Goal: Transaction & Acquisition: Obtain resource

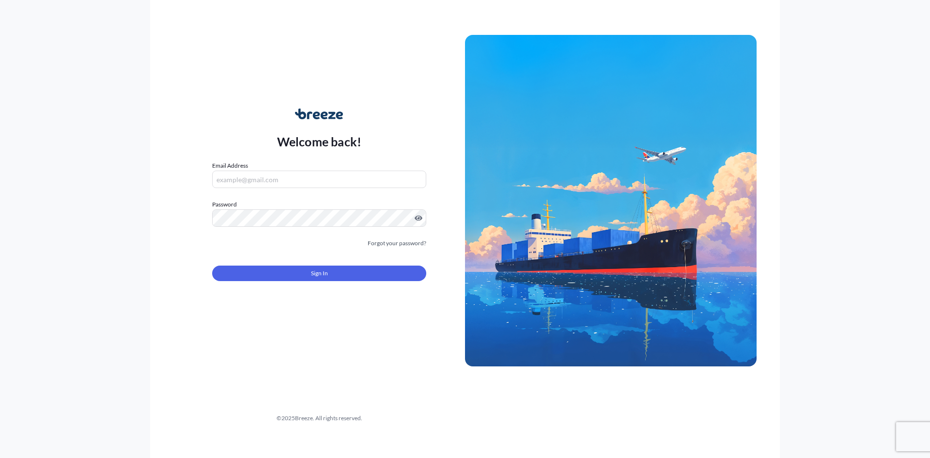
type input "[PERSON_NAME][EMAIL_ADDRESS][PERSON_NAME][DOMAIN_NAME]"
click at [302, 277] on button "Sign In" at bounding box center [319, 272] width 214 height 15
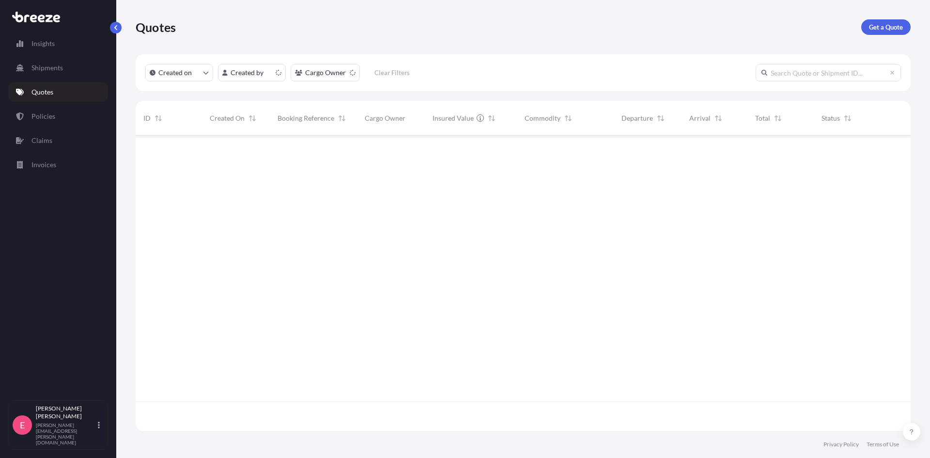
scroll to position [293, 768]
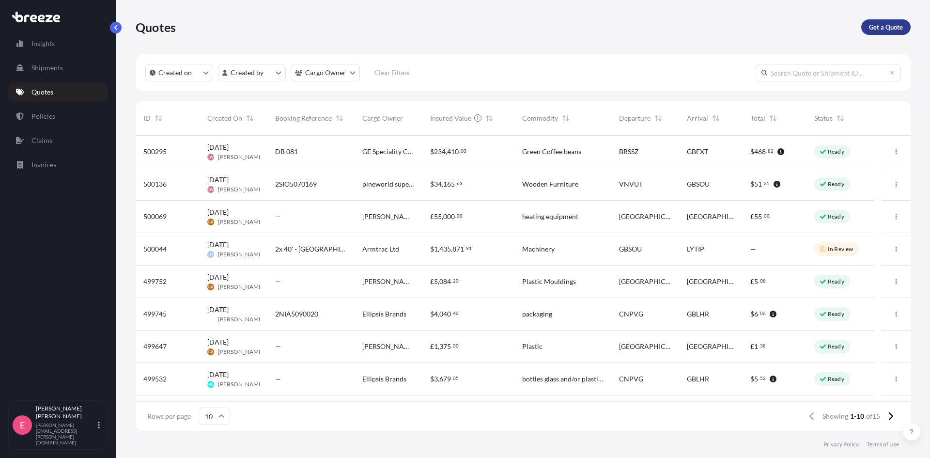
click at [884, 22] on p "Get a Quote" at bounding box center [886, 27] width 34 height 10
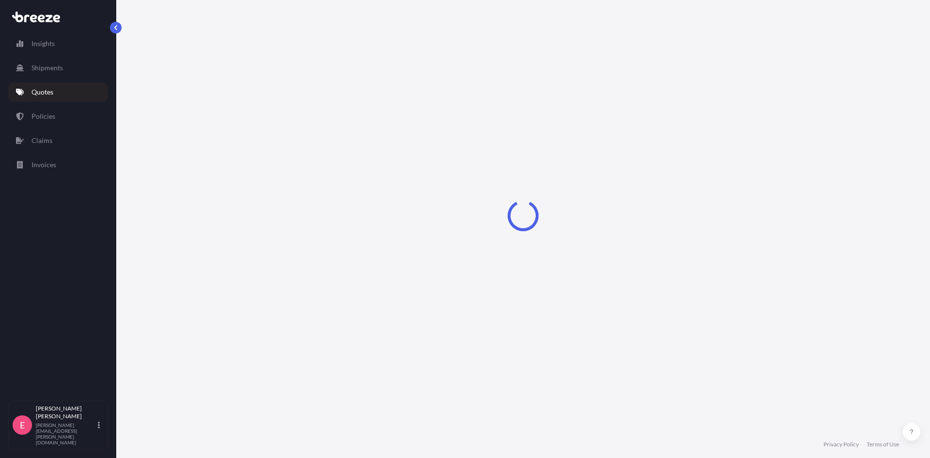
select select "Sea"
select select "1"
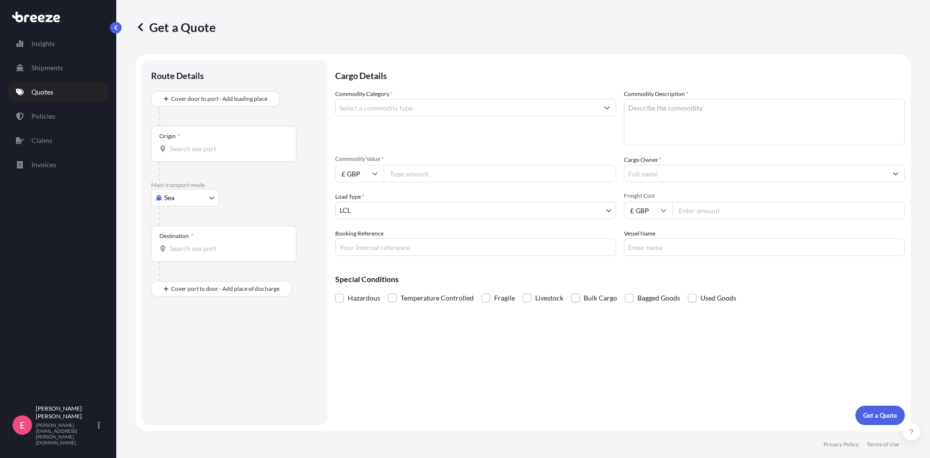
click at [200, 145] on input "Origin *" at bounding box center [227, 149] width 114 height 10
type input "IDSRG - [GEOGRAPHIC_DATA], [GEOGRAPHIC_DATA]"
click at [212, 189] on p "Main transport mode" at bounding box center [234, 189] width 167 height 8
click at [195, 235] on div "Destination *" at bounding box center [223, 248] width 145 height 36
click at [195, 247] on input "Destination *" at bounding box center [227, 252] width 114 height 10
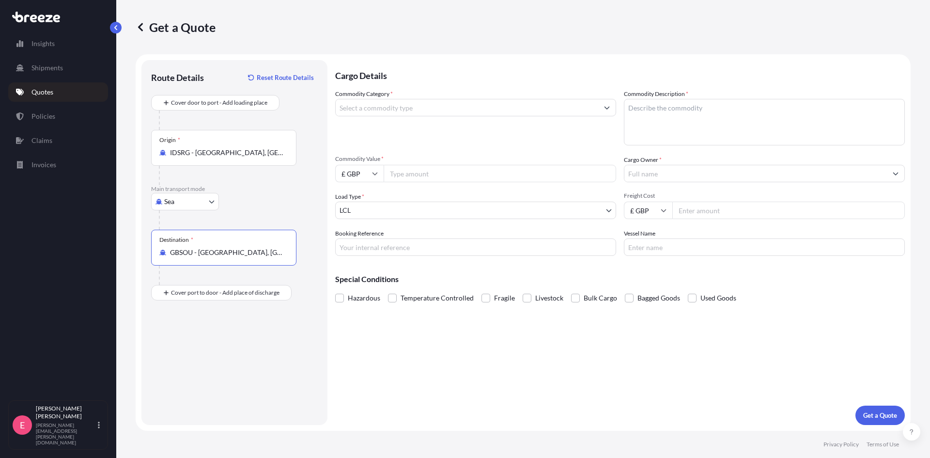
type input "GBSOU - [GEOGRAPHIC_DATA], [GEOGRAPHIC_DATA]"
click at [399, 110] on input "Commodity Category *" at bounding box center [467, 107] width 262 height 17
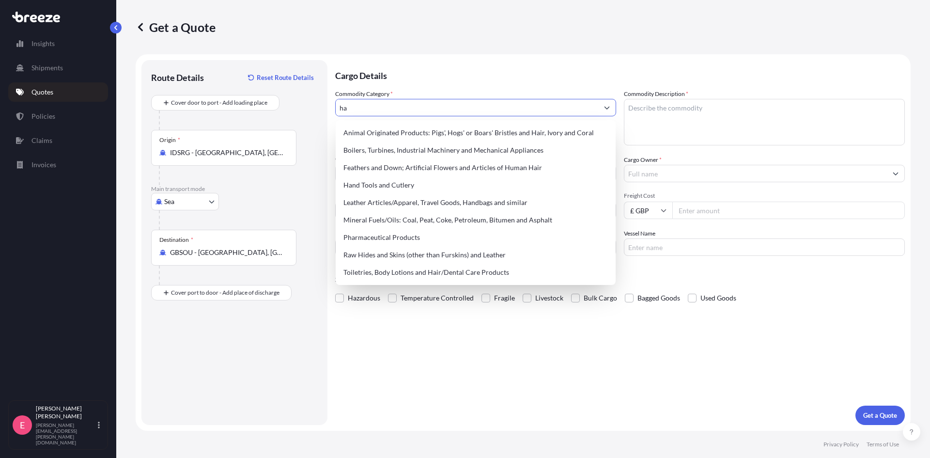
type input "h"
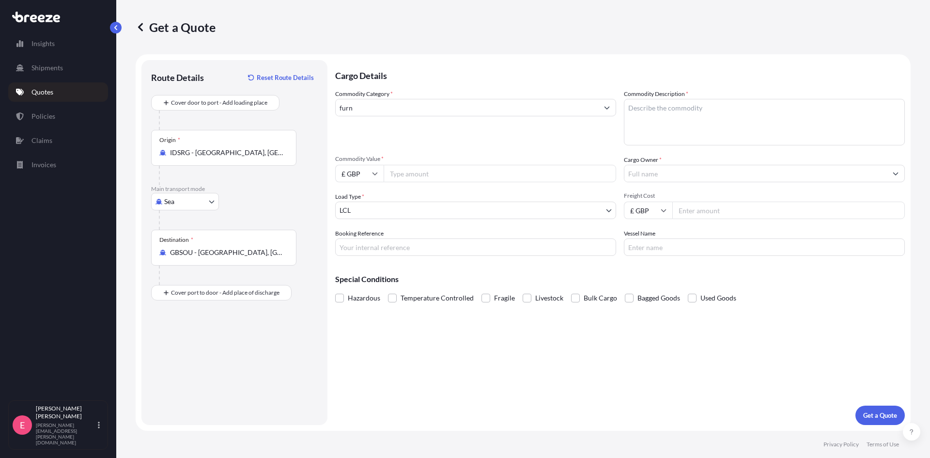
click at [393, 109] on input "furn" at bounding box center [467, 107] width 262 height 17
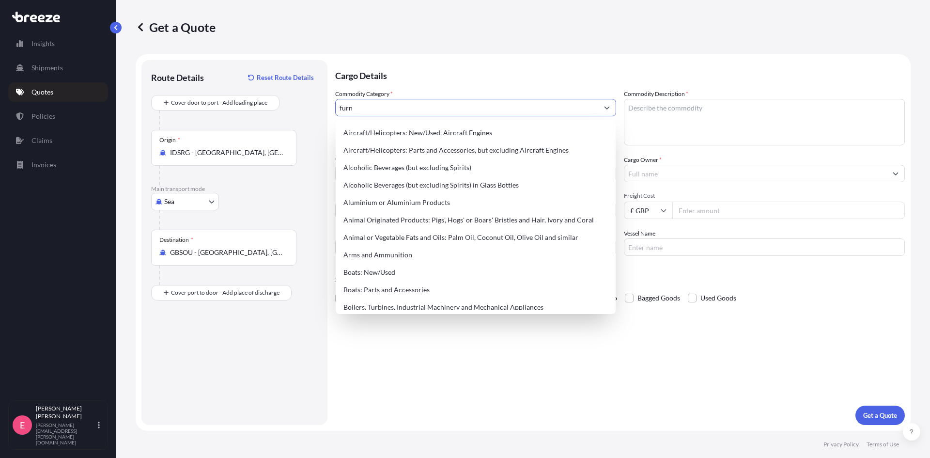
click at [393, 109] on input "furn" at bounding box center [467, 107] width 262 height 17
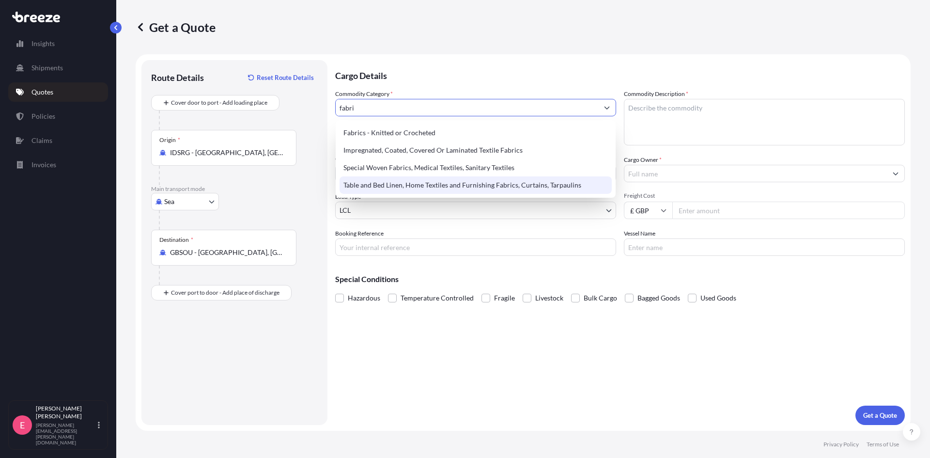
click at [408, 183] on div "Table and Bed Linen, Home Textiles and Furnishing Fabrics, Curtains, Tarpaulins" at bounding box center [475, 184] width 272 height 17
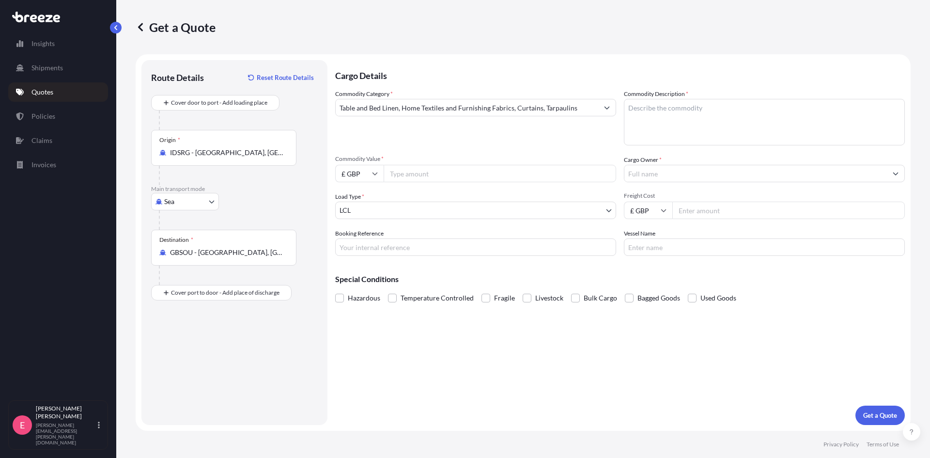
click at [438, 108] on input "Table and Bed Linen, Home Textiles and Furnishing Fabrics, Curtains, Tarpaulins" at bounding box center [467, 107] width 262 height 17
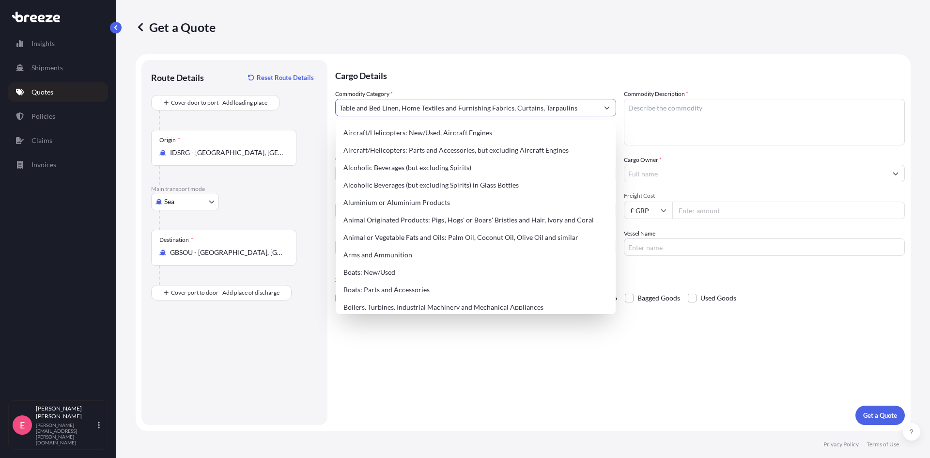
drag, startPoint x: 581, startPoint y: 105, endPoint x: 278, endPoint y: 112, distance: 302.8
click at [278, 112] on form "Route Details Reset Route Details Cover door to port - Add loading place Place …" at bounding box center [523, 242] width 775 height 376
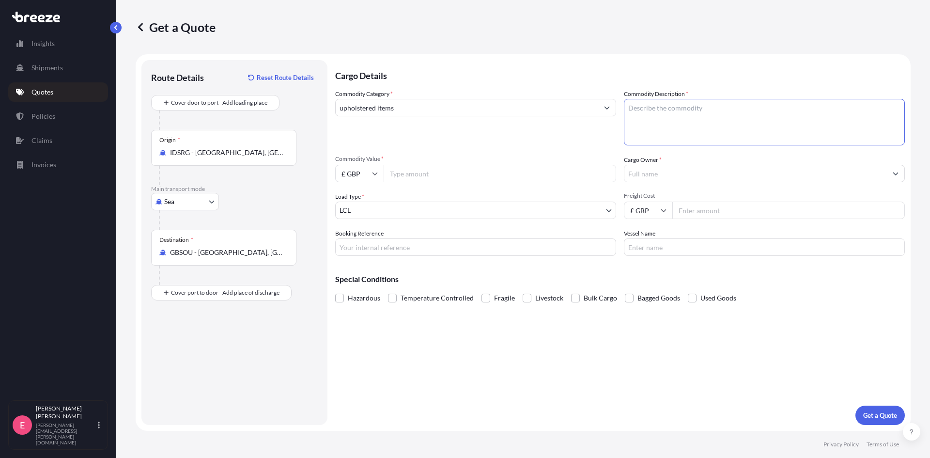
click at [403, 109] on input "upholstered items" at bounding box center [467, 107] width 262 height 17
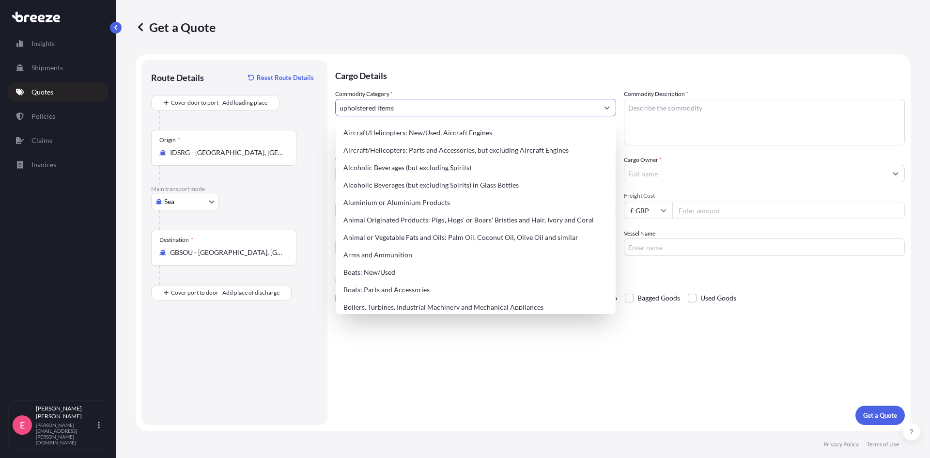
drag, startPoint x: 402, startPoint y: 108, endPoint x: 329, endPoint y: 112, distance: 73.3
click at [329, 112] on form "Route Details Reset Route Details Cover door to port - Add loading place Place …" at bounding box center [523, 242] width 775 height 376
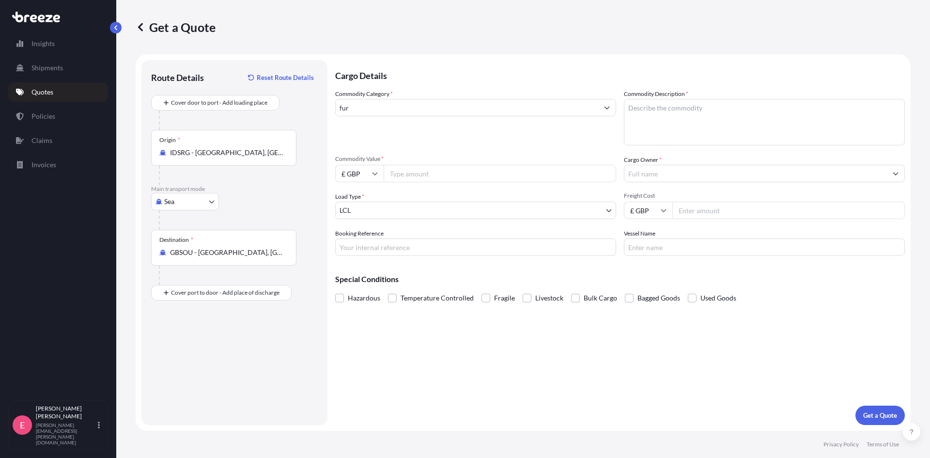
click at [371, 105] on input "fur" at bounding box center [467, 107] width 262 height 17
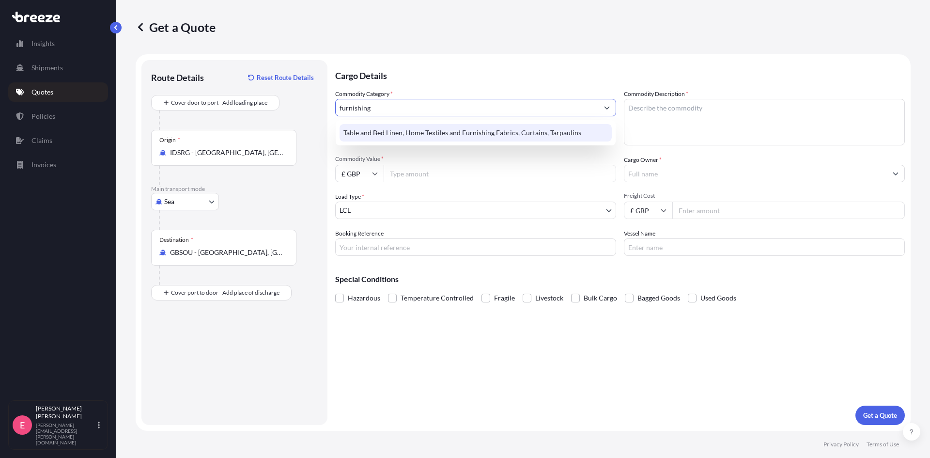
click at [440, 132] on div "Table and Bed Linen, Home Textiles and Furnishing Fabrics, Curtains, Tarpaulins" at bounding box center [475, 132] width 272 height 17
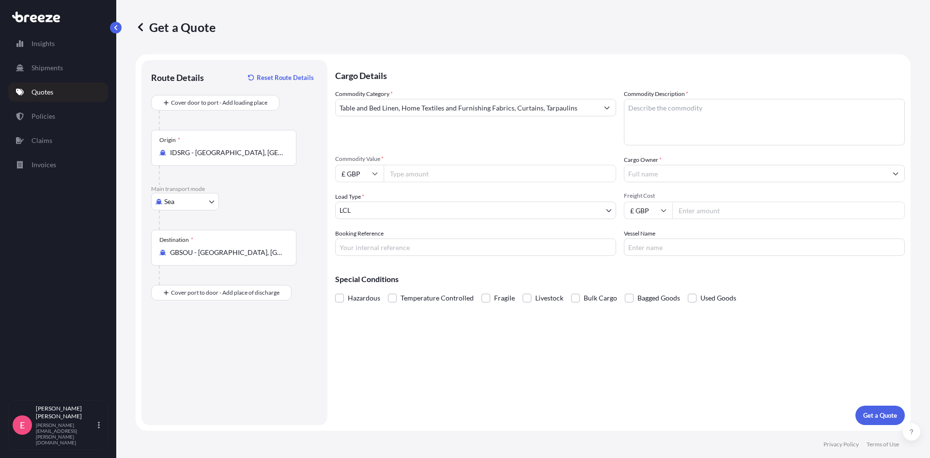
type input "Alcoholic Beverages (but excluding Spirits)"
click at [455, 175] on input "Commodity Value *" at bounding box center [500, 173] width 232 height 17
type input "4806.00"
click at [423, 250] on input "Booking Reference" at bounding box center [475, 246] width 281 height 17
click at [390, 248] on input "Booking Reference" at bounding box center [475, 246] width 281 height 17
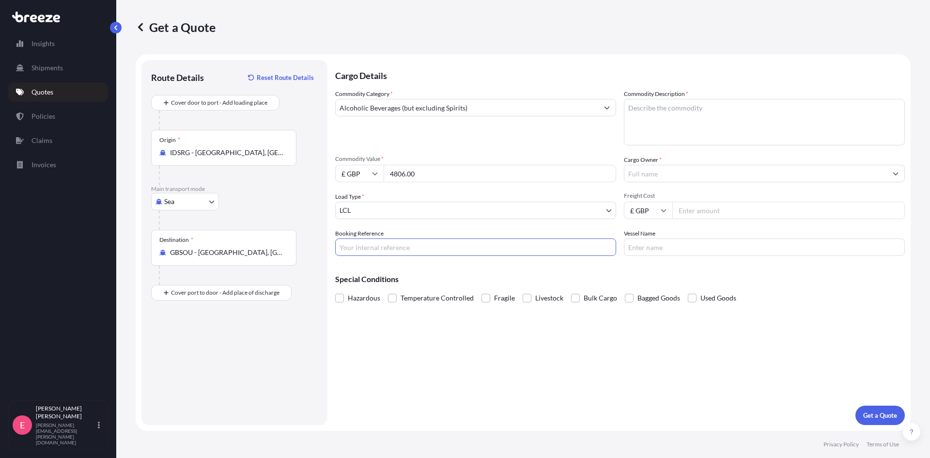
paste input "SIN25-000179"
type input "SIN25-000179/180"
click at [695, 108] on textarea "Commodity Description *" at bounding box center [764, 122] width 281 height 46
click at [474, 108] on input "Alcoholic Beverages (but excluding Spirits)" at bounding box center [467, 107] width 262 height 17
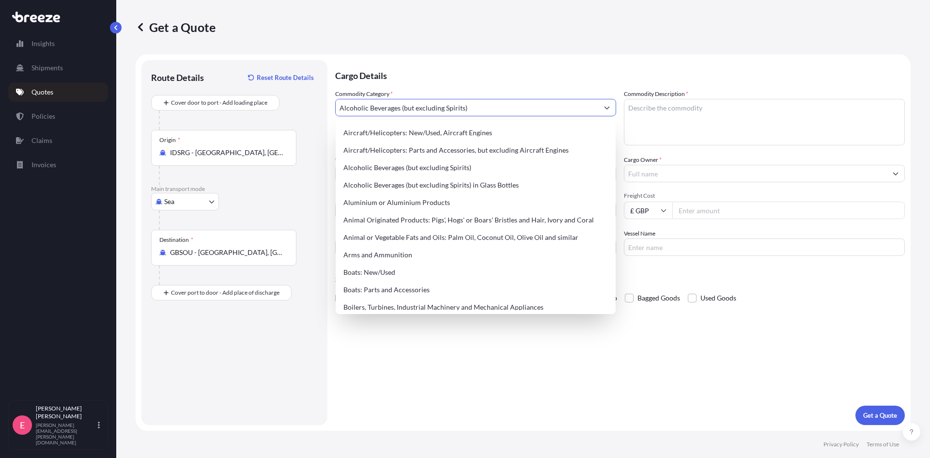
drag, startPoint x: 485, startPoint y: 108, endPoint x: 330, endPoint y: 94, distance: 155.6
click at [330, 94] on form "Route Details Reset Route Details Cover door to port - Add loading place Place …" at bounding box center [523, 242] width 775 height 376
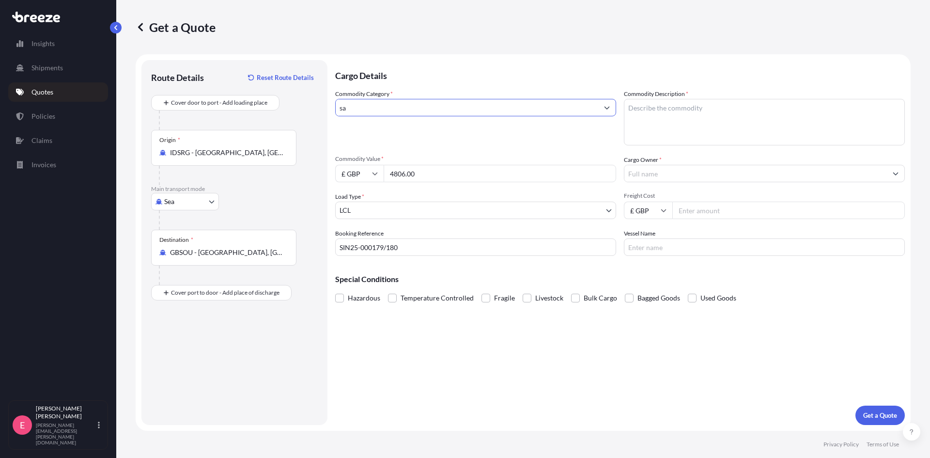
type input "s"
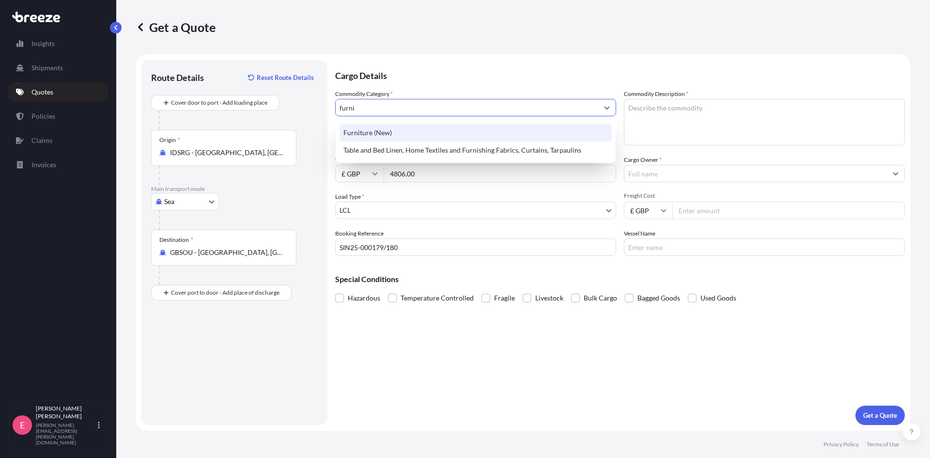
click at [372, 131] on div "Furniture (New)" at bounding box center [475, 132] width 272 height 17
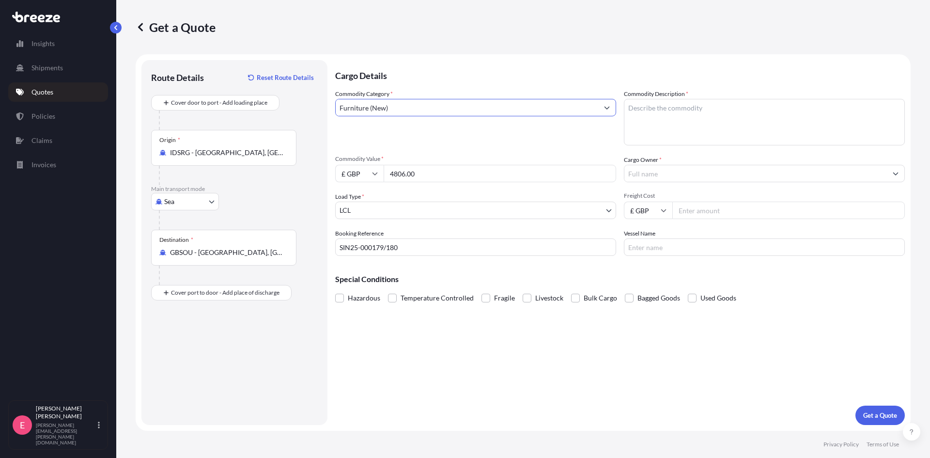
type input "Furniture (New)"
click at [715, 126] on textarea "Commodity Description *" at bounding box center [764, 122] width 281 height 46
click at [672, 107] on textarea "FURNISHINGS AND SAMPLES" at bounding box center [764, 122] width 281 height 46
type textarea "FURNISHINGS AND SAMPLES"
click at [655, 179] on input "Cargo Owner *" at bounding box center [755, 173] width 262 height 17
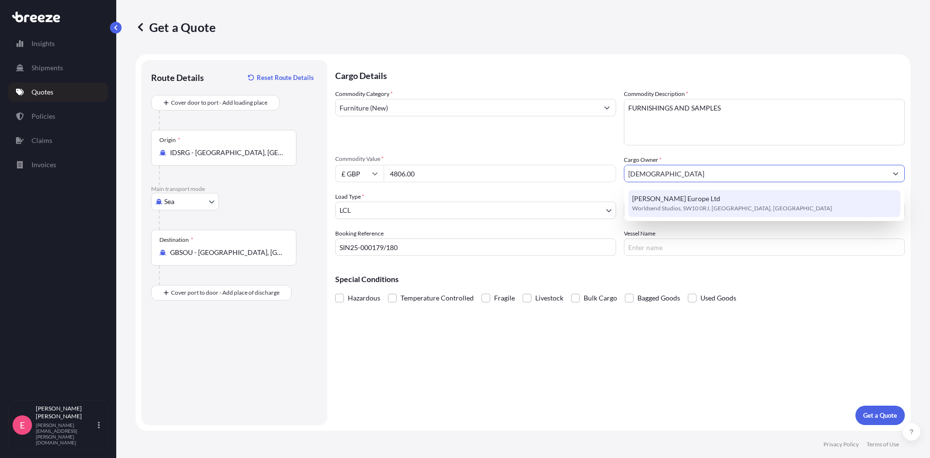
click at [673, 192] on div "[PERSON_NAME] Europe Ltd [GEOGRAPHIC_DATA], [GEOGRAPHIC_DATA], [GEOGRAPHIC_DATA]" at bounding box center [764, 203] width 272 height 27
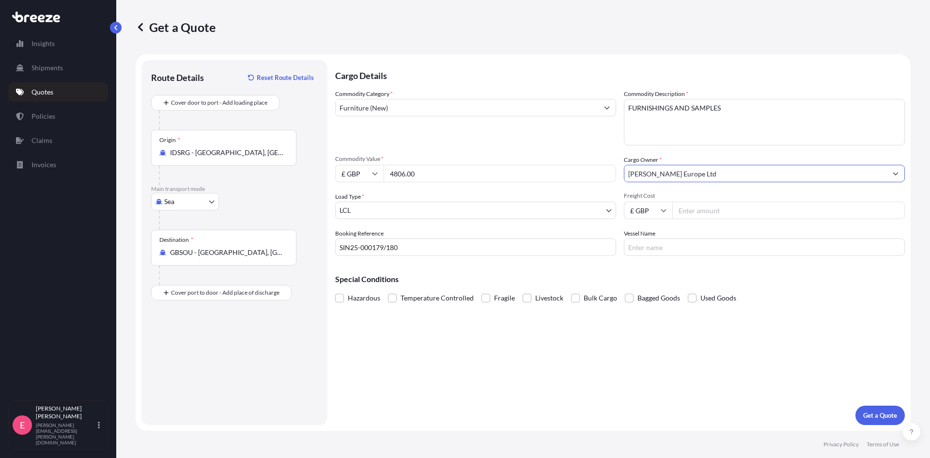
type input "[PERSON_NAME] Europe Ltd"
click at [701, 214] on input "Freight Cost" at bounding box center [788, 209] width 232 height 17
click at [708, 208] on input "Freight Cost" at bounding box center [788, 209] width 232 height 17
type input "1455.00"
click at [892, 416] on p "Get a Quote" at bounding box center [880, 415] width 34 height 10
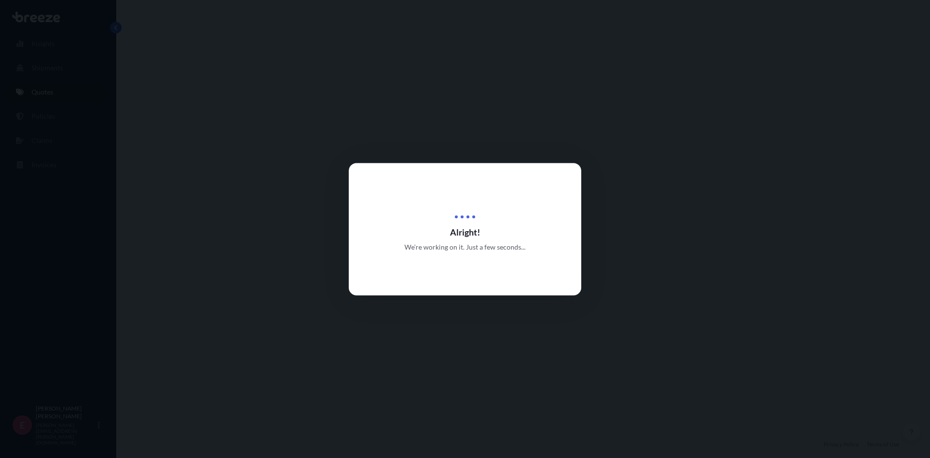
select select "Sea"
select select "1"
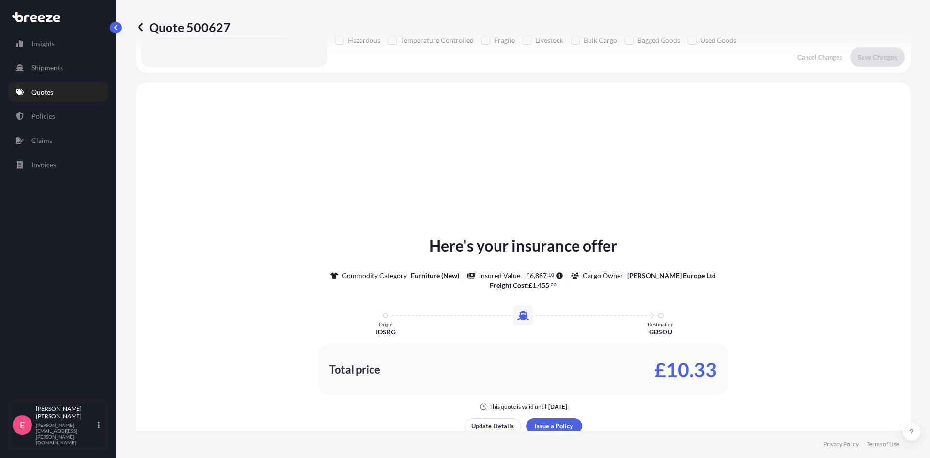
scroll to position [292, 0]
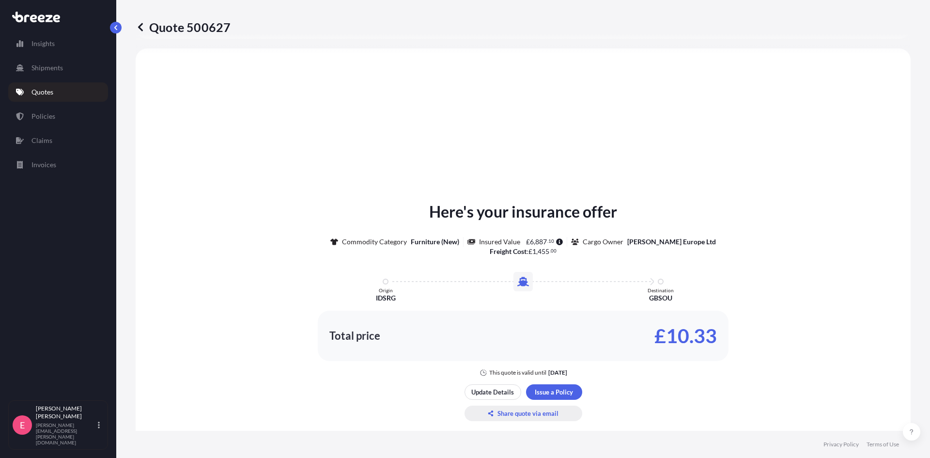
click at [513, 414] on p "Share quote via email" at bounding box center [527, 413] width 61 height 10
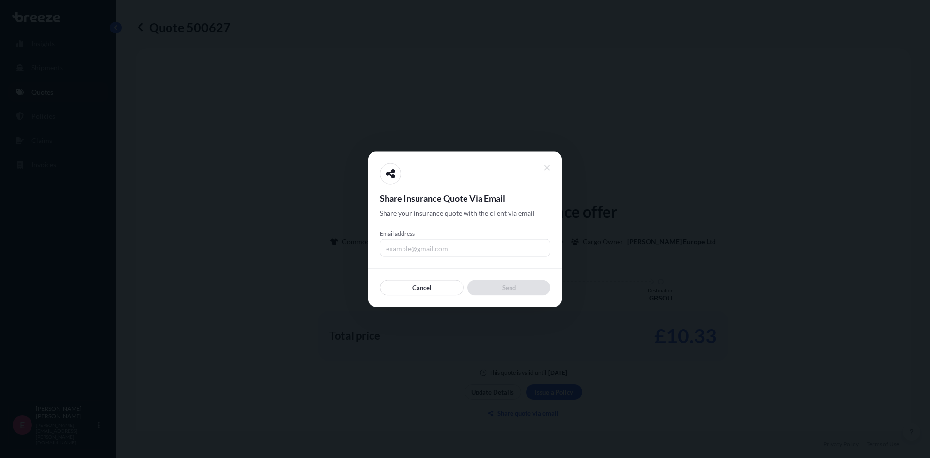
click at [438, 249] on input "Email address" at bounding box center [465, 247] width 170 height 17
type input "[PERSON_NAME][EMAIL_ADDRESS][PERSON_NAME][DOMAIN_NAME]"
